Goal: Navigation & Orientation: Find specific page/section

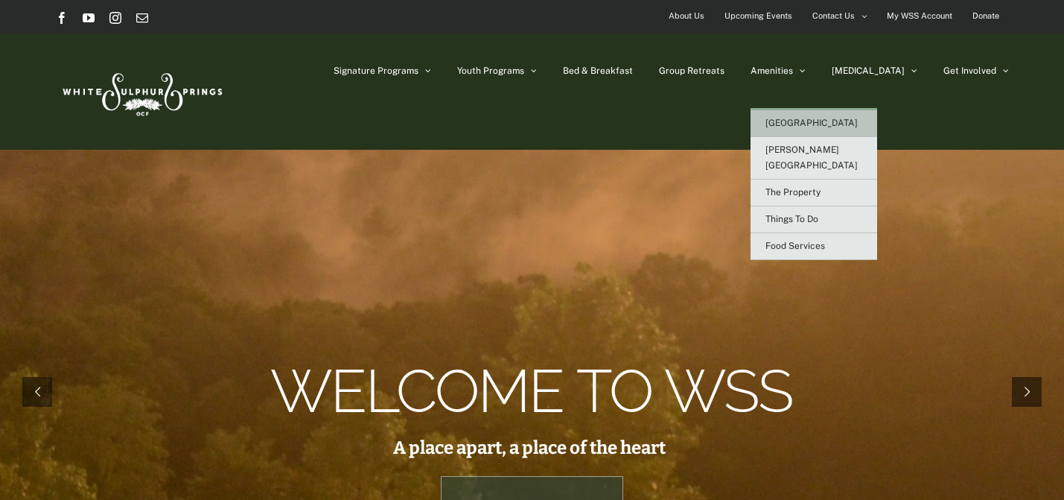
click at [832, 127] on span "[GEOGRAPHIC_DATA]" at bounding box center [811, 123] width 92 height 10
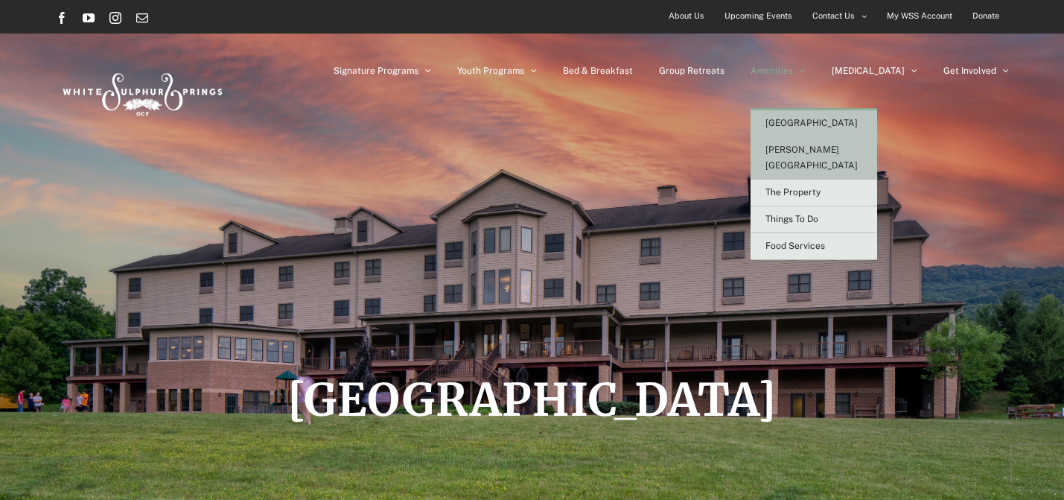
click at [832, 154] on span "[PERSON_NAME][GEOGRAPHIC_DATA]" at bounding box center [811, 157] width 92 height 26
